Goal: Transaction & Acquisition: Purchase product/service

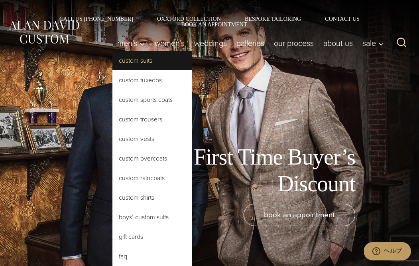
click at [126, 62] on link "Custom Suits" at bounding box center [152, 60] width 80 height 19
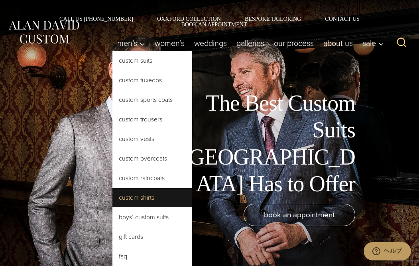
click at [139, 200] on link "Custom Shirts" at bounding box center [152, 197] width 80 height 19
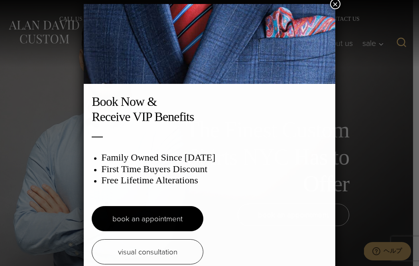
scroll to position [4, 0]
